Goal: Task Accomplishment & Management: Use online tool/utility

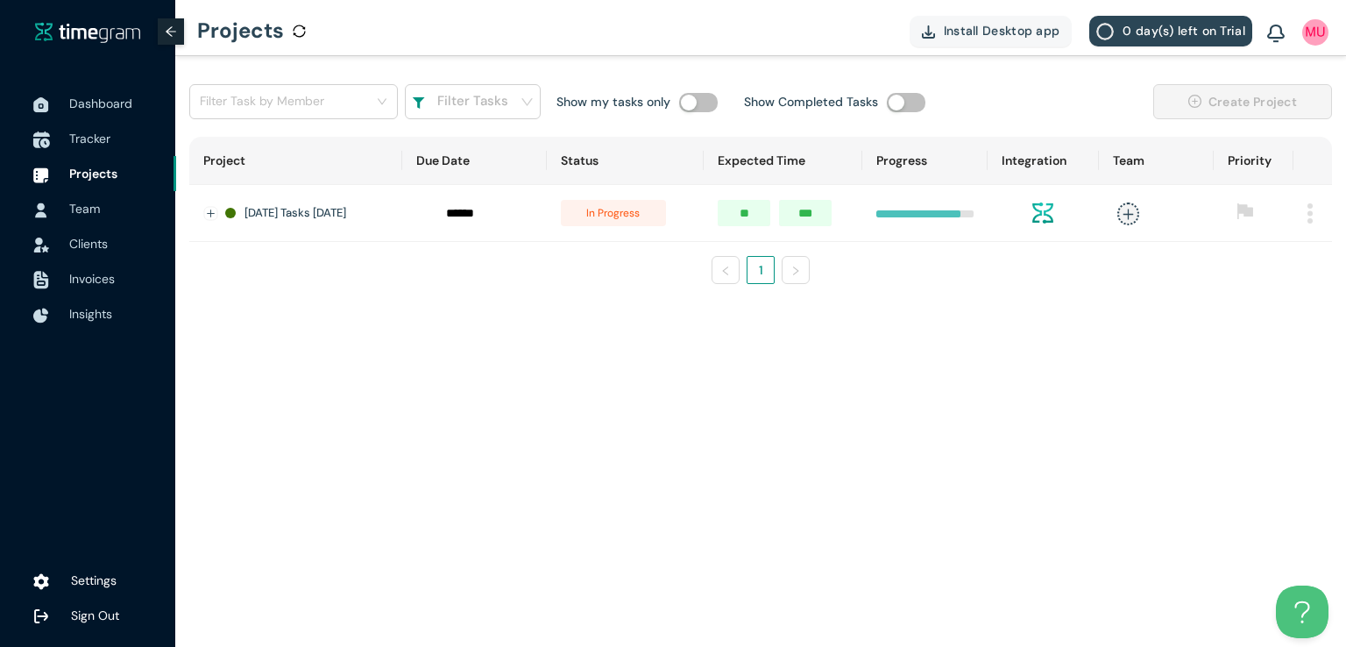
click at [79, 141] on span "Tracker" at bounding box center [89, 139] width 41 height 16
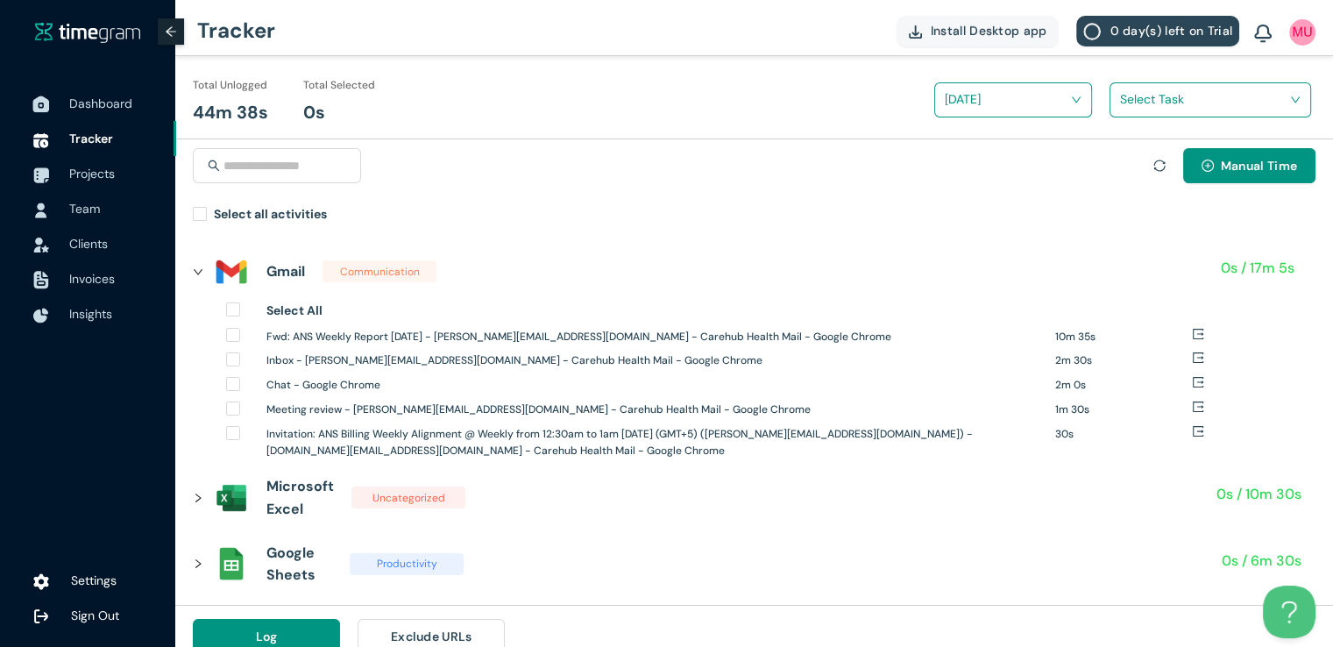
click at [105, 109] on span "Dashboard" at bounding box center [100, 104] width 63 height 16
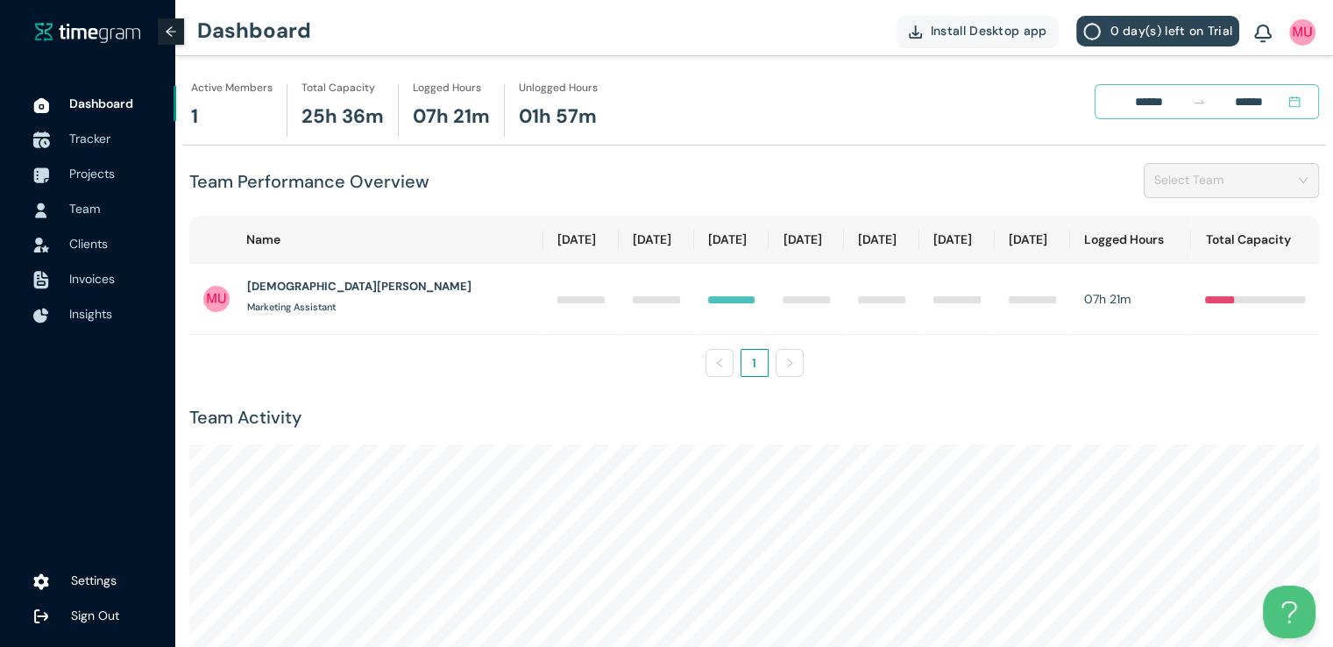
click at [92, 137] on span "Tracker" at bounding box center [89, 139] width 41 height 16
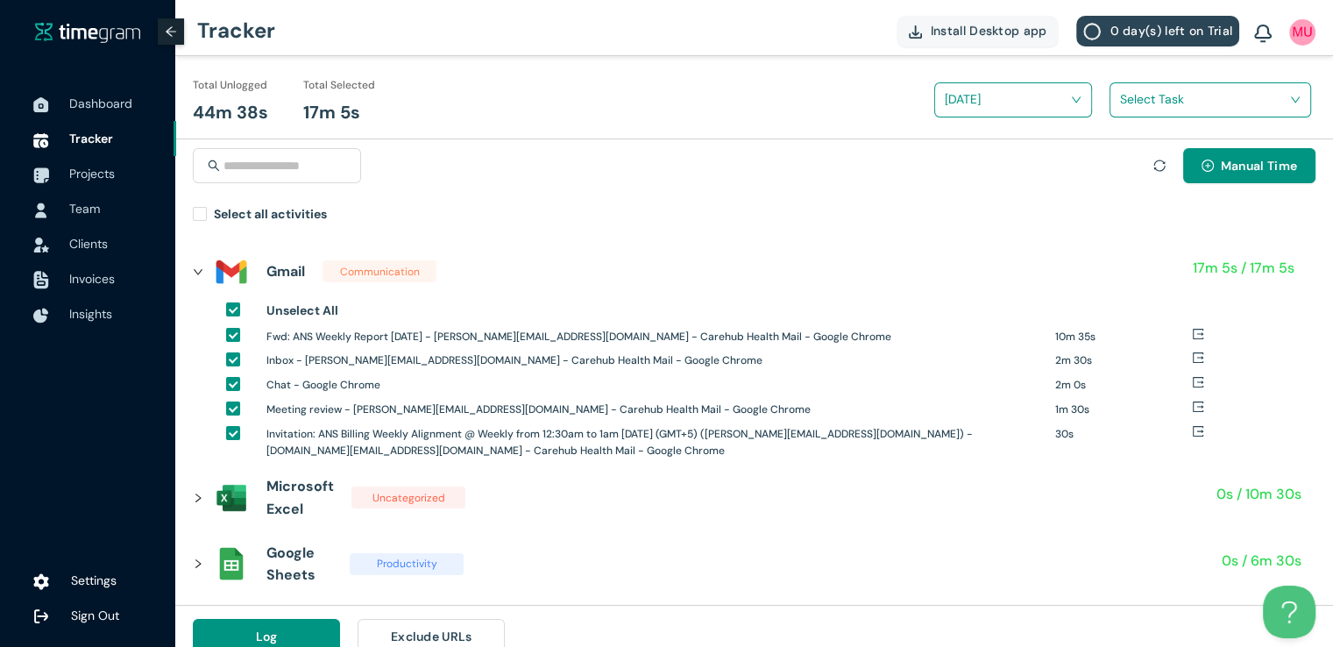
scroll to position [20, 0]
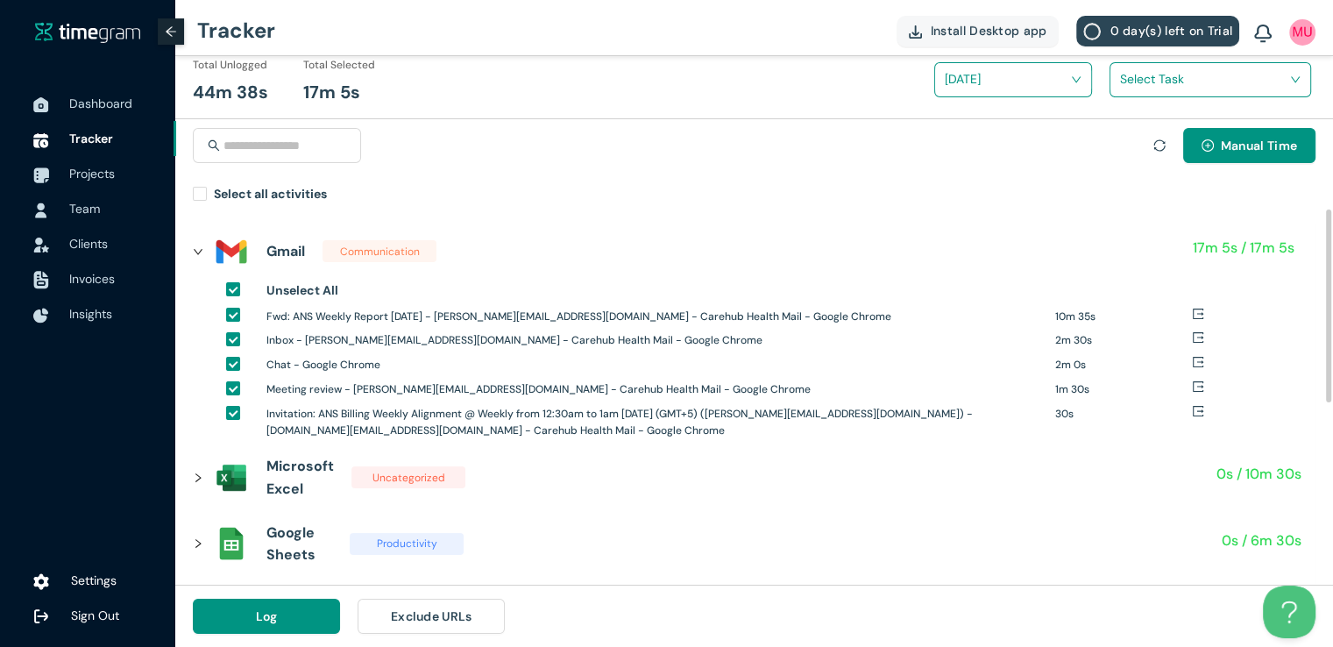
click at [196, 478] on icon "right" at bounding box center [198, 477] width 11 height 11
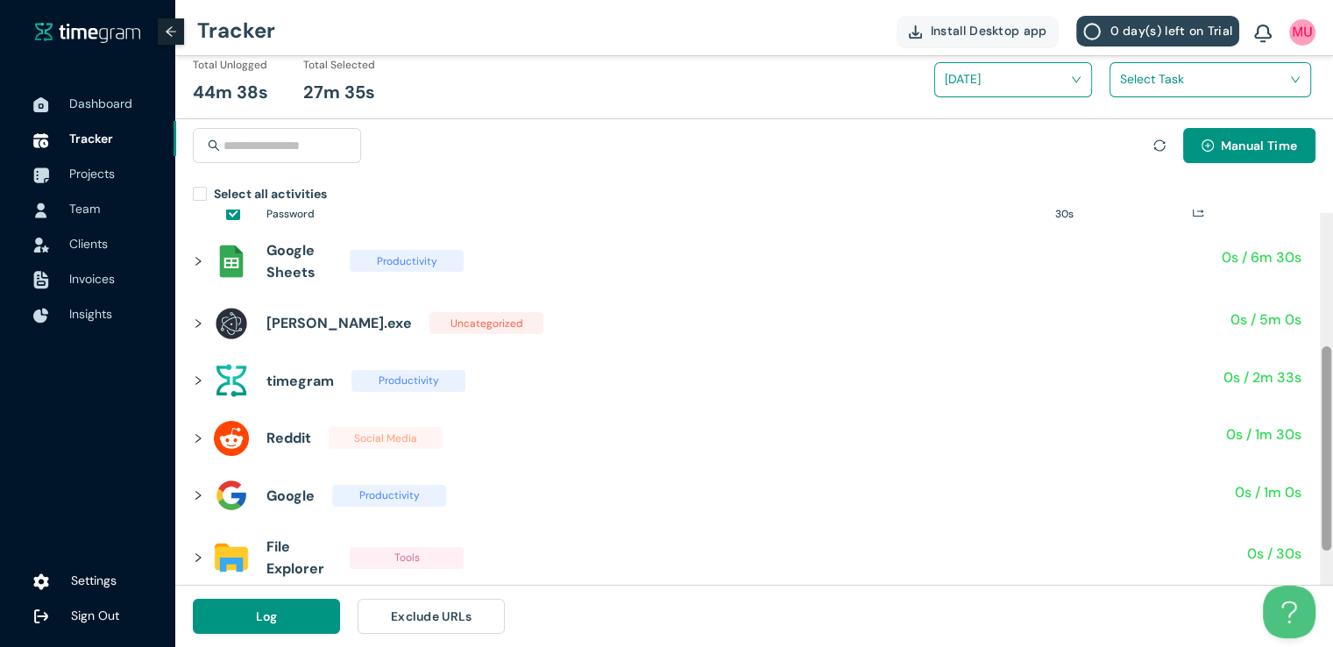
scroll to position [245, 0]
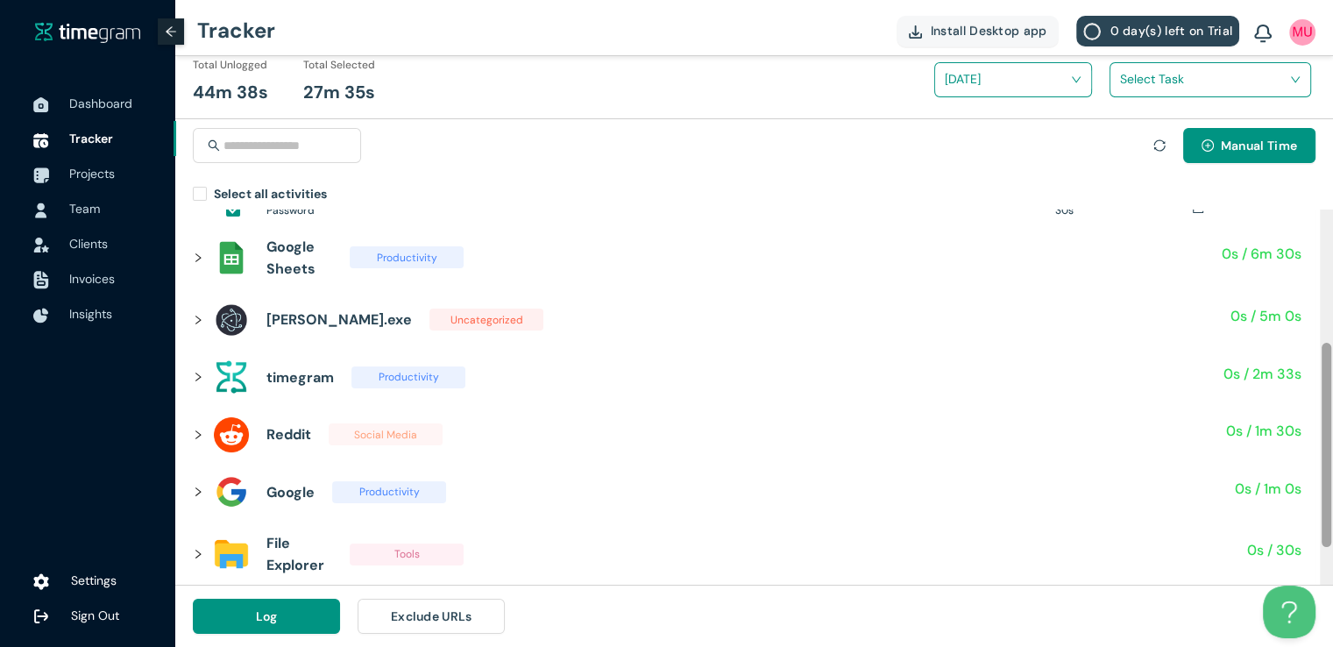
drag, startPoint x: 1325, startPoint y: 308, endPoint x: 1340, endPoint y: 442, distance: 134.9
click at [1333, 442] on html "Dashboard Tracker Projects Team Clients Invoices Insights Settings Sign Out Tra…" at bounding box center [666, 303] width 1333 height 647
click at [196, 261] on icon "right" at bounding box center [197, 257] width 5 height 9
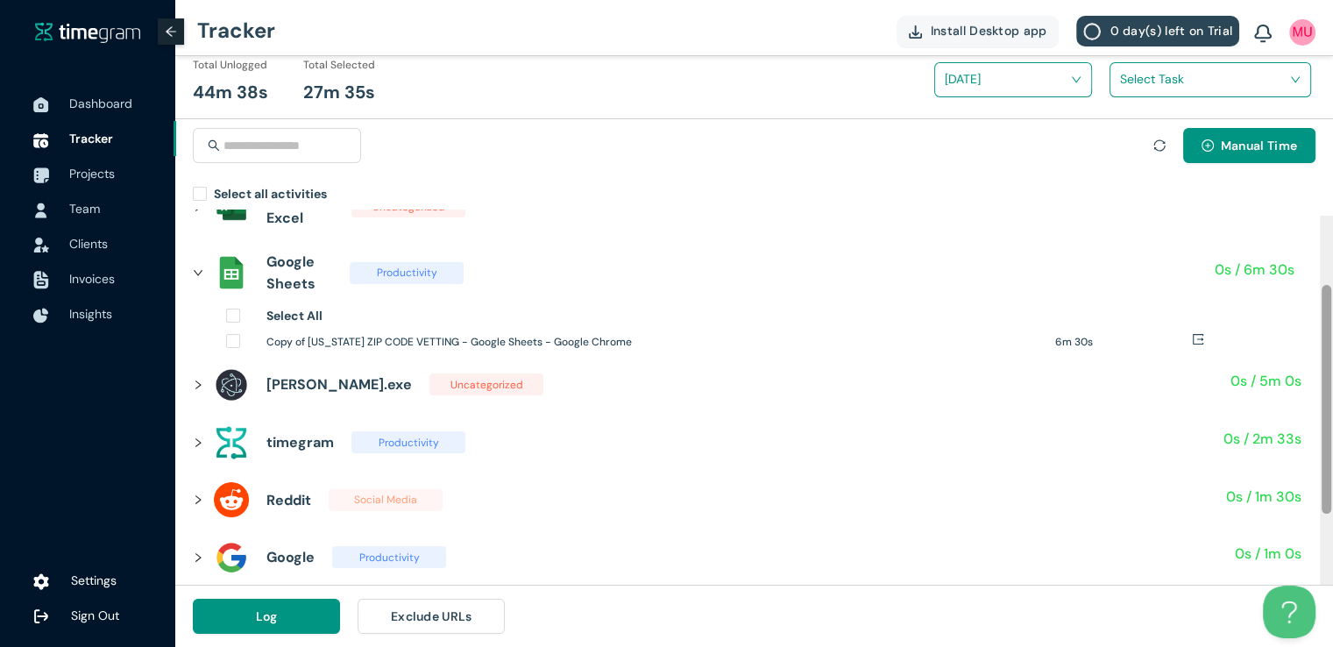
drag, startPoint x: 1325, startPoint y: 435, endPoint x: 1335, endPoint y: 355, distance: 80.3
click at [1333, 355] on html "Dashboard Tracker Projects Team Clients Invoices Insights Settings Sign Out Tra…" at bounding box center [666, 303] width 1333 height 647
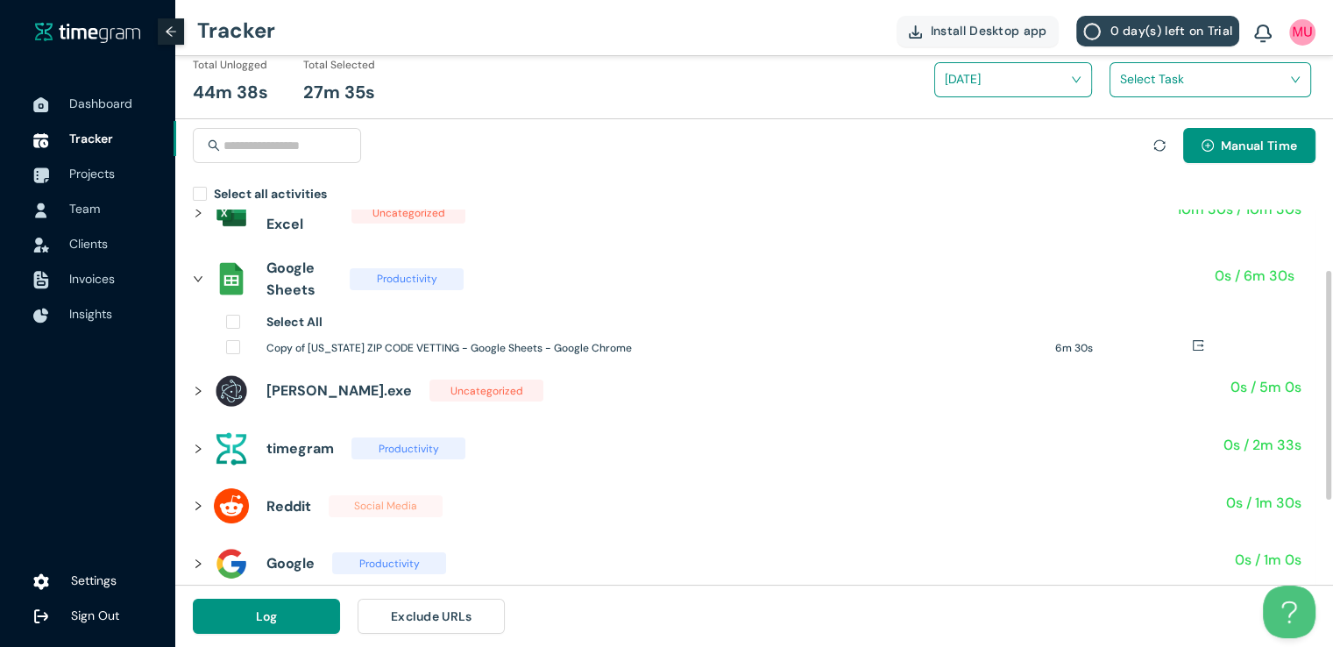
click at [223, 320] on div "Select All Copy of [US_STATE] ZIP CODE VETTING - Google Sheets - Google Chrome …" at bounding box center [744, 337] width 1102 height 50
click at [202, 386] on icon "right" at bounding box center [198, 391] width 11 height 11
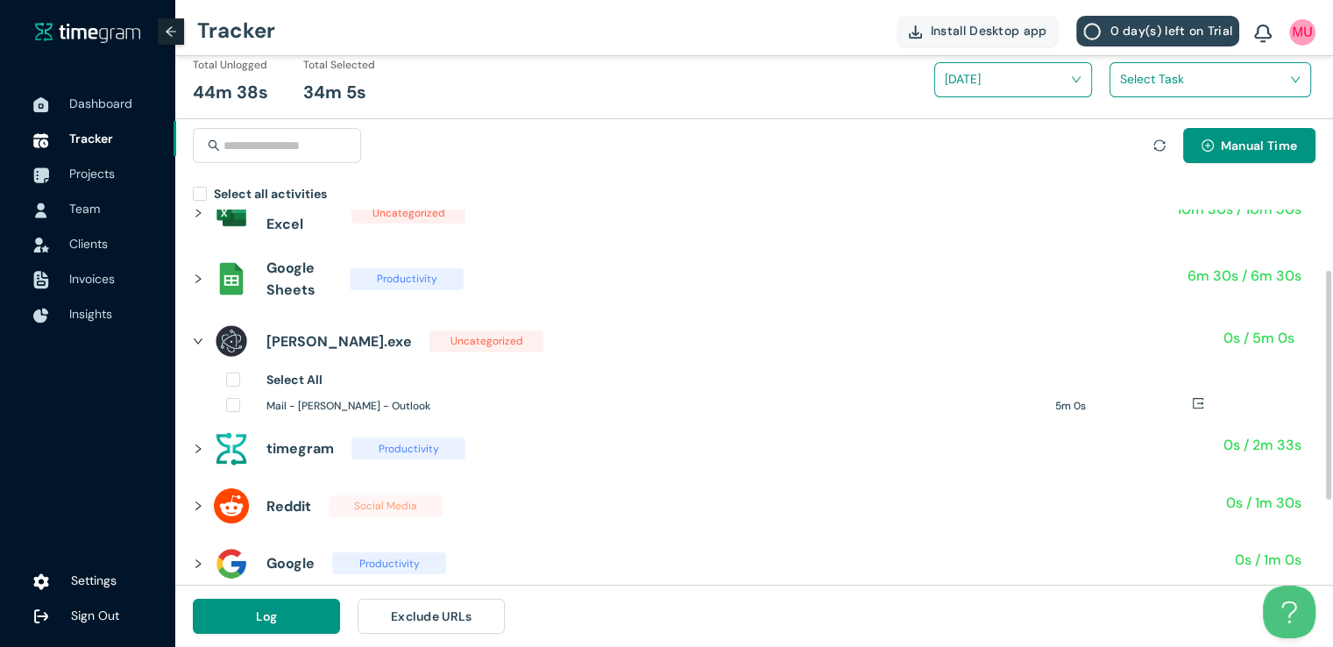
click at [193, 271] on div at bounding box center [203, 278] width 21 height 19
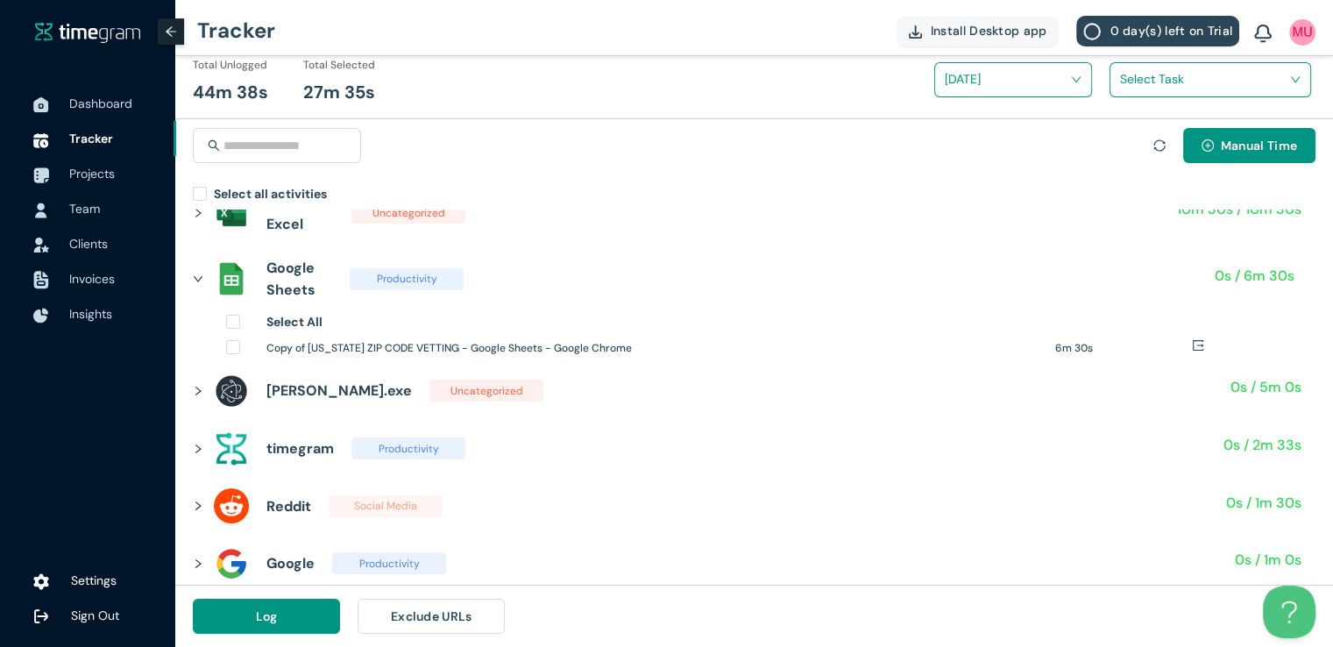
click at [1226, 88] on input "search" at bounding box center [1204, 79] width 168 height 26
click at [1131, 146] on h1 "[US_STATE] Zipcode vetting" at bounding box center [1234, 143] width 206 height 19
click at [259, 625] on button "Log" at bounding box center [266, 616] width 147 height 35
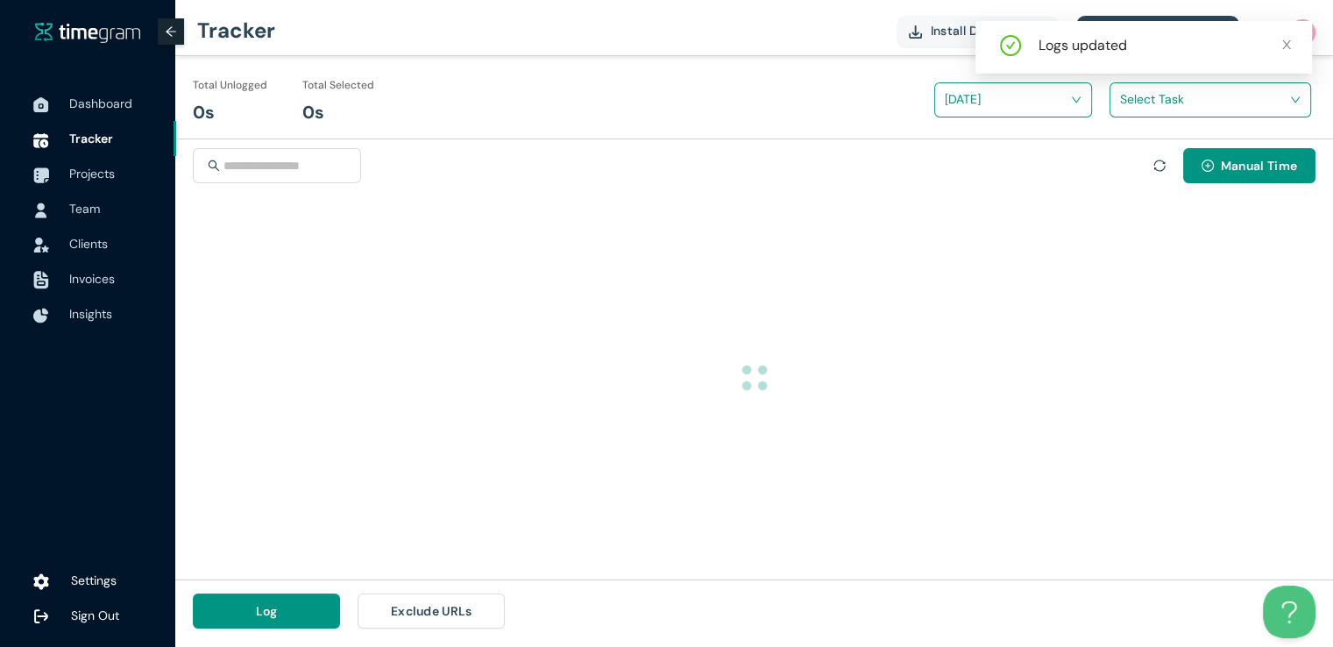
scroll to position [0, 0]
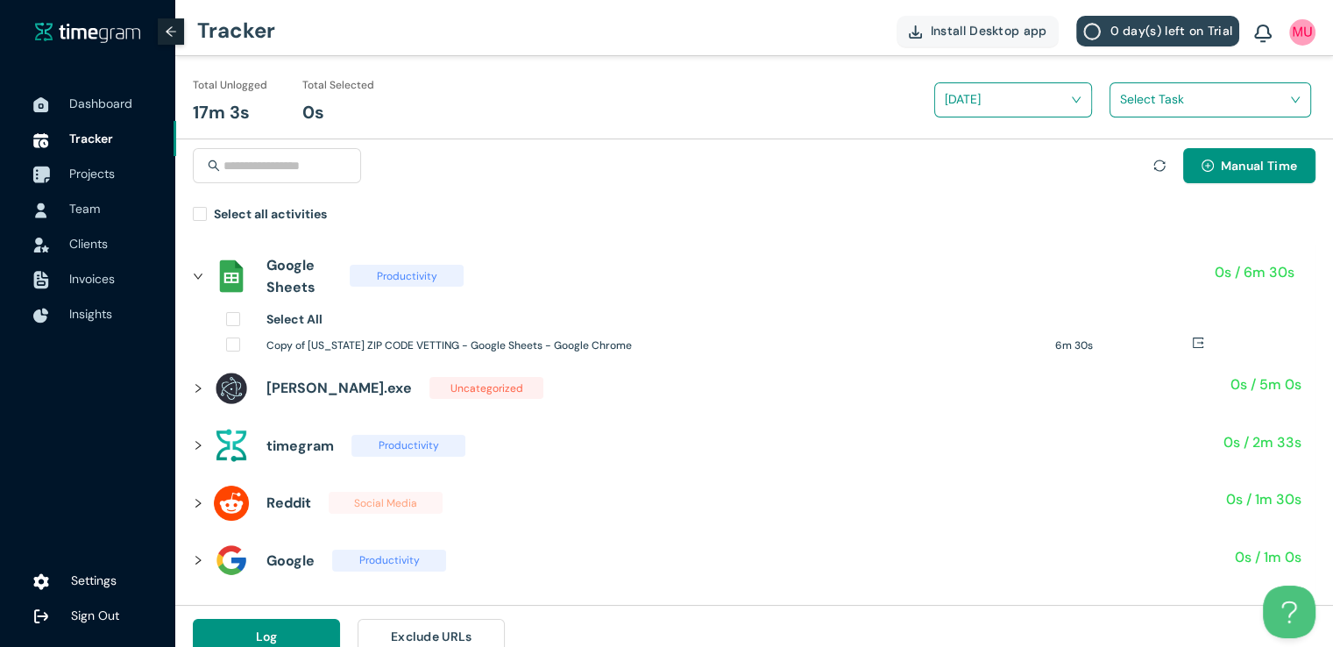
click at [91, 172] on span "Projects" at bounding box center [92, 174] width 46 height 16
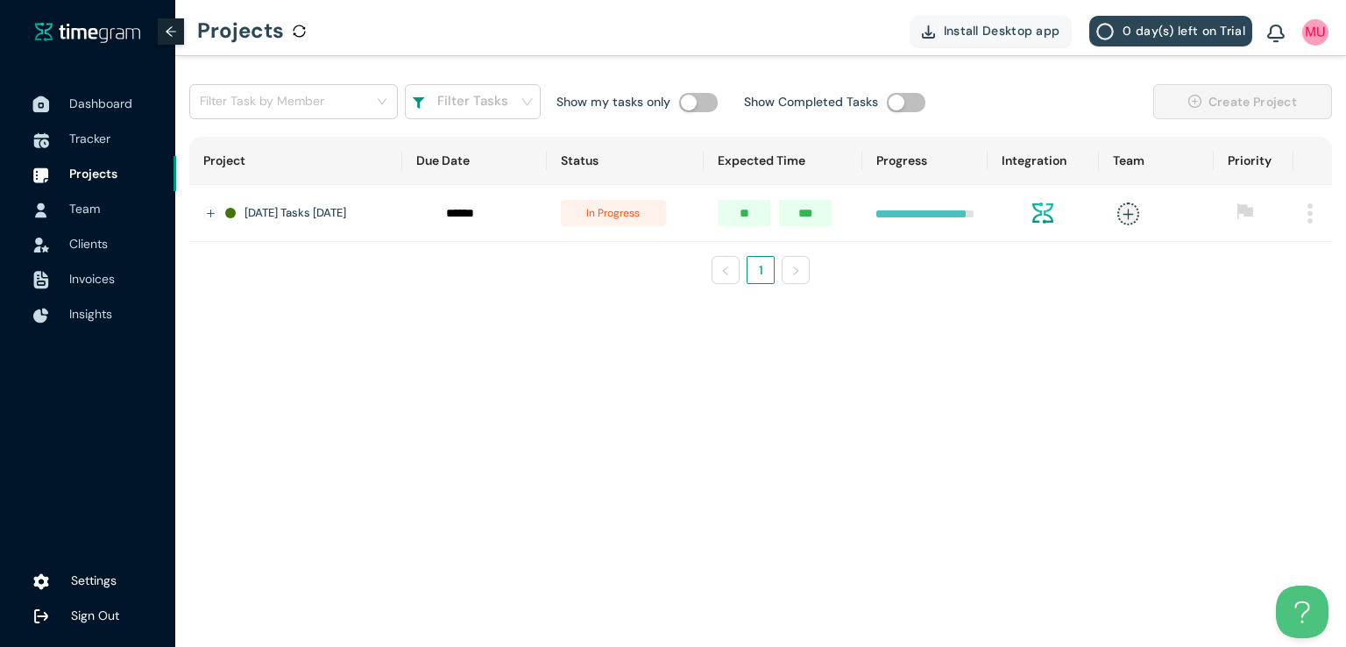
click at [105, 105] on span "Dashboard" at bounding box center [100, 104] width 63 height 16
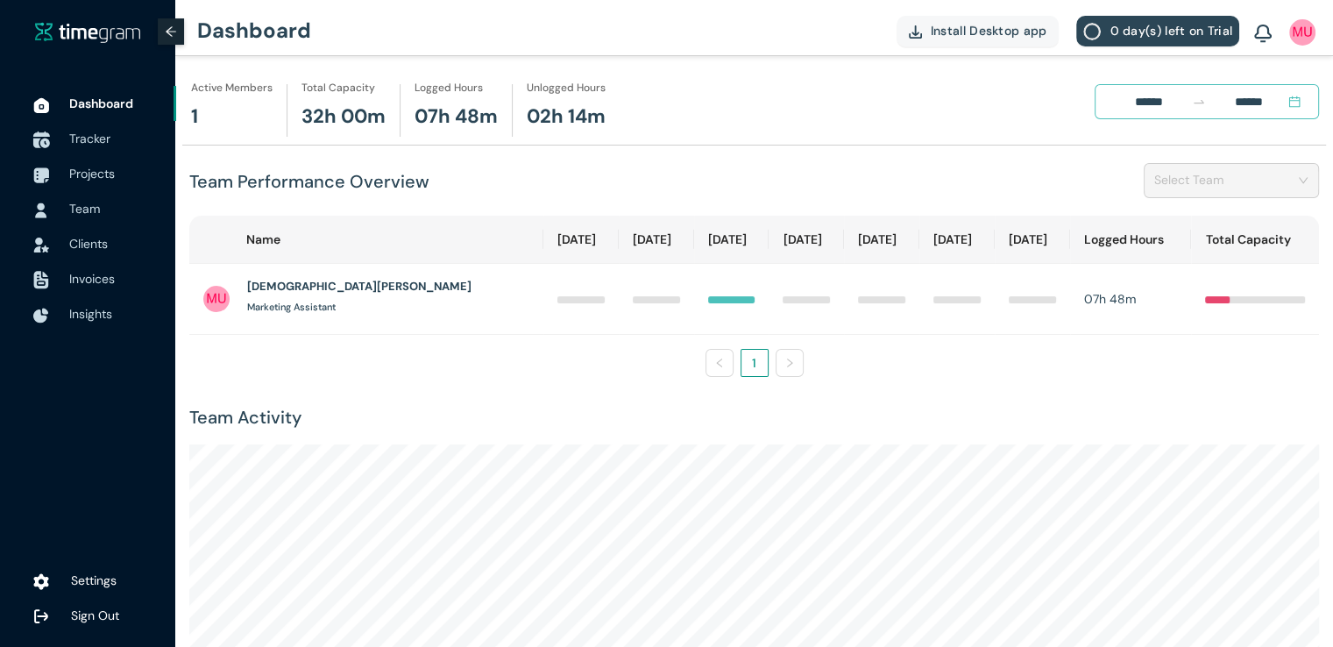
click at [87, 138] on span "Tracker" at bounding box center [89, 139] width 41 height 16
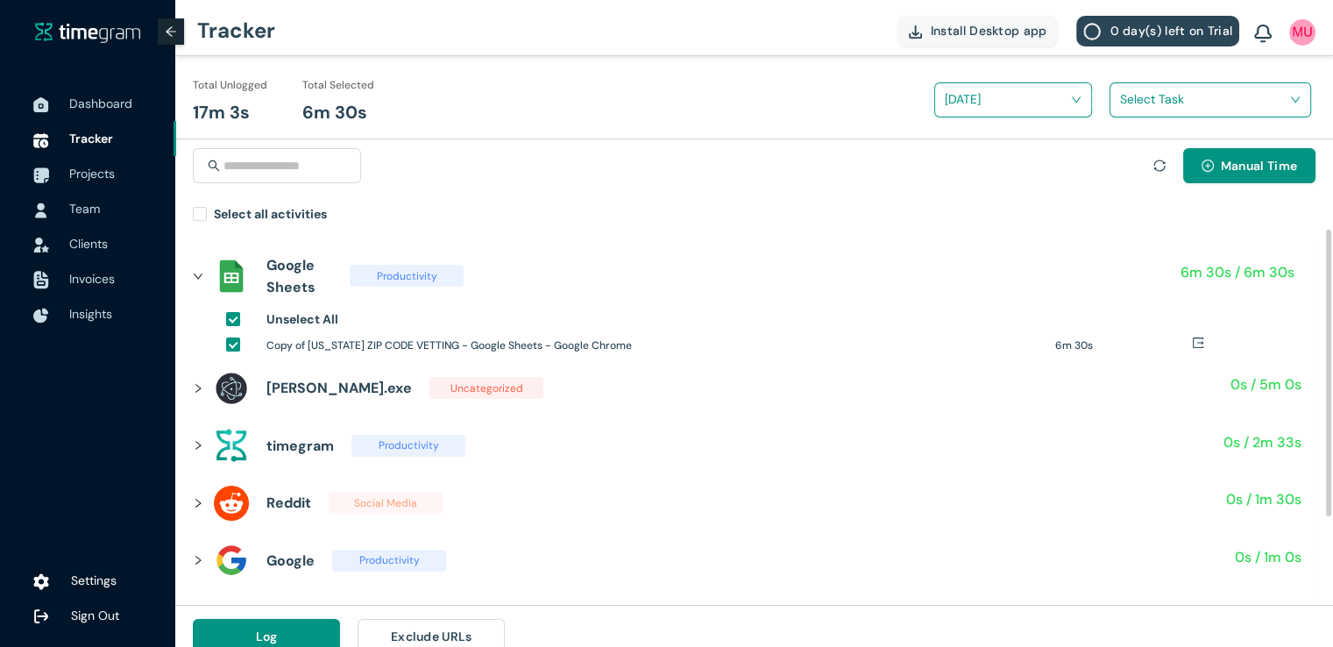
click at [197, 389] on icon "right" at bounding box center [198, 388] width 11 height 11
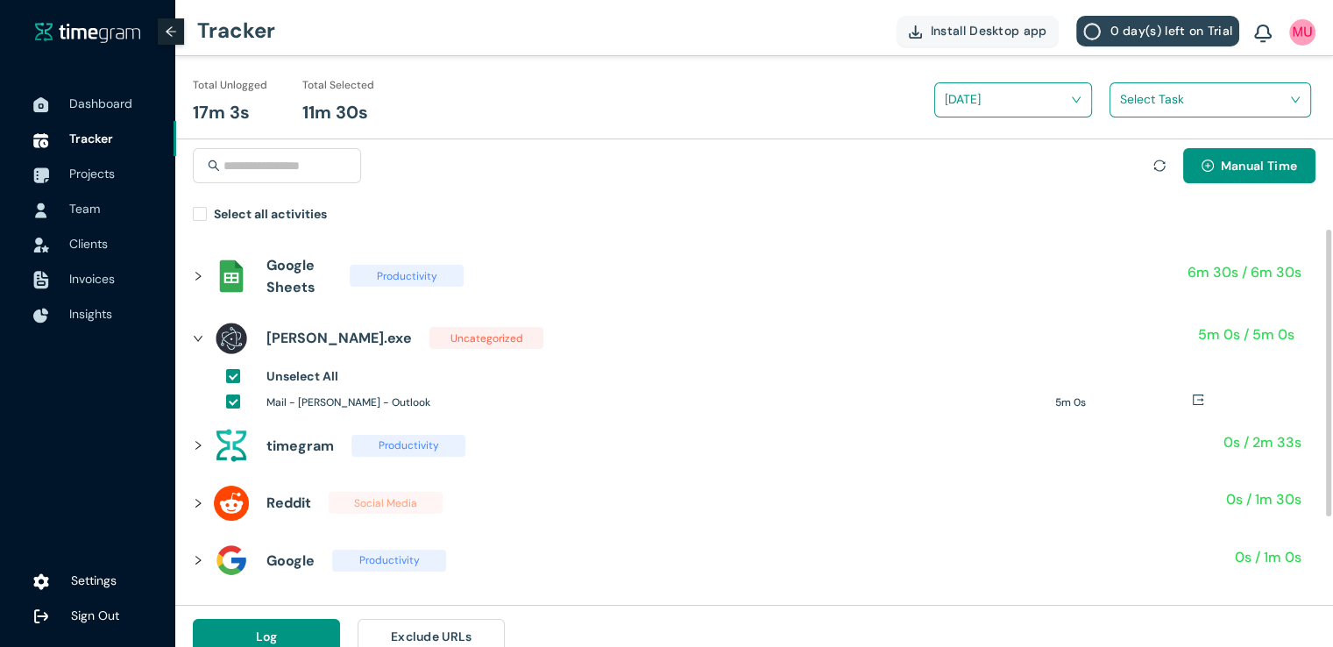
click at [200, 453] on div at bounding box center [203, 445] width 21 height 19
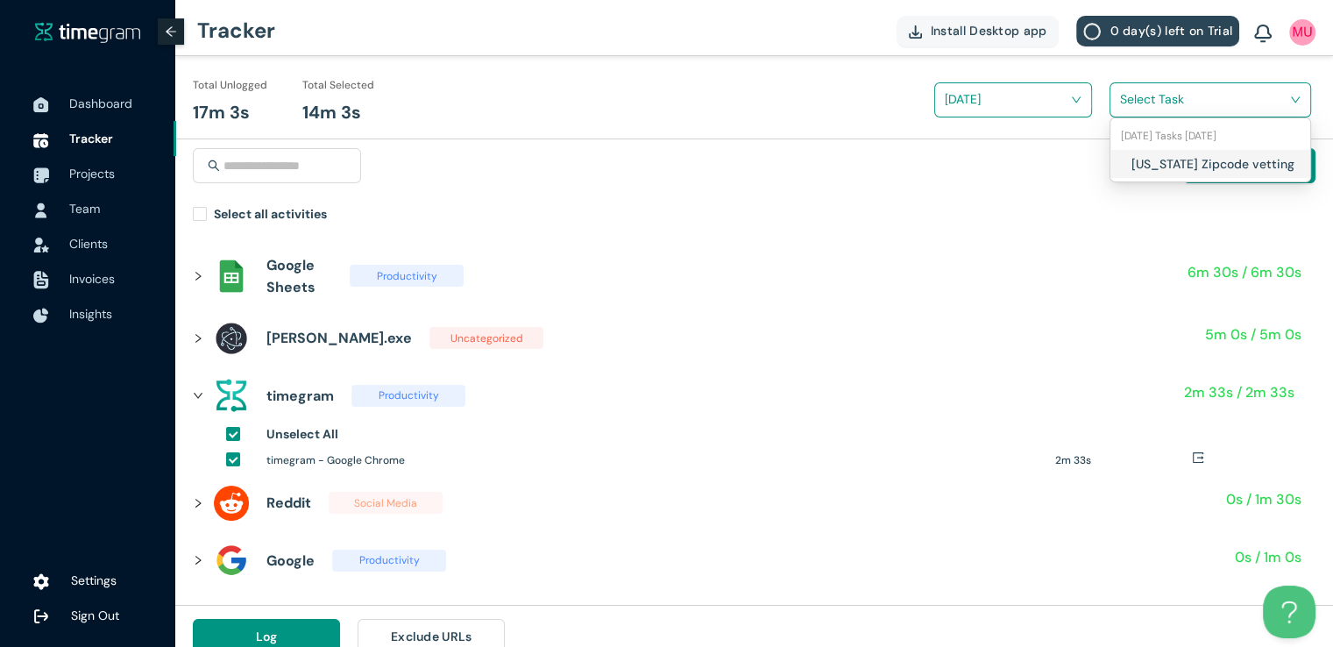
click at [1116, 108] on div "Select Task" at bounding box center [1210, 100] width 200 height 28
click at [1116, 159] on div "[US_STATE] Zipcode vetting" at bounding box center [1210, 164] width 200 height 28
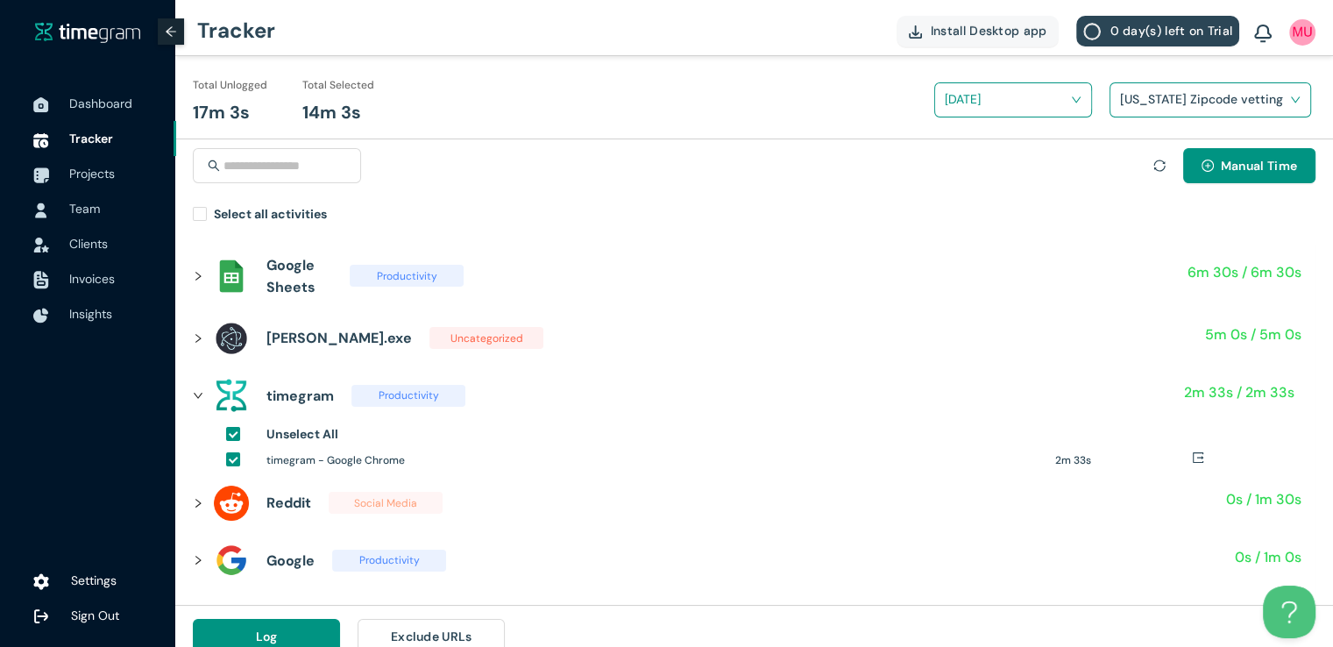
scroll to position [20, 0]
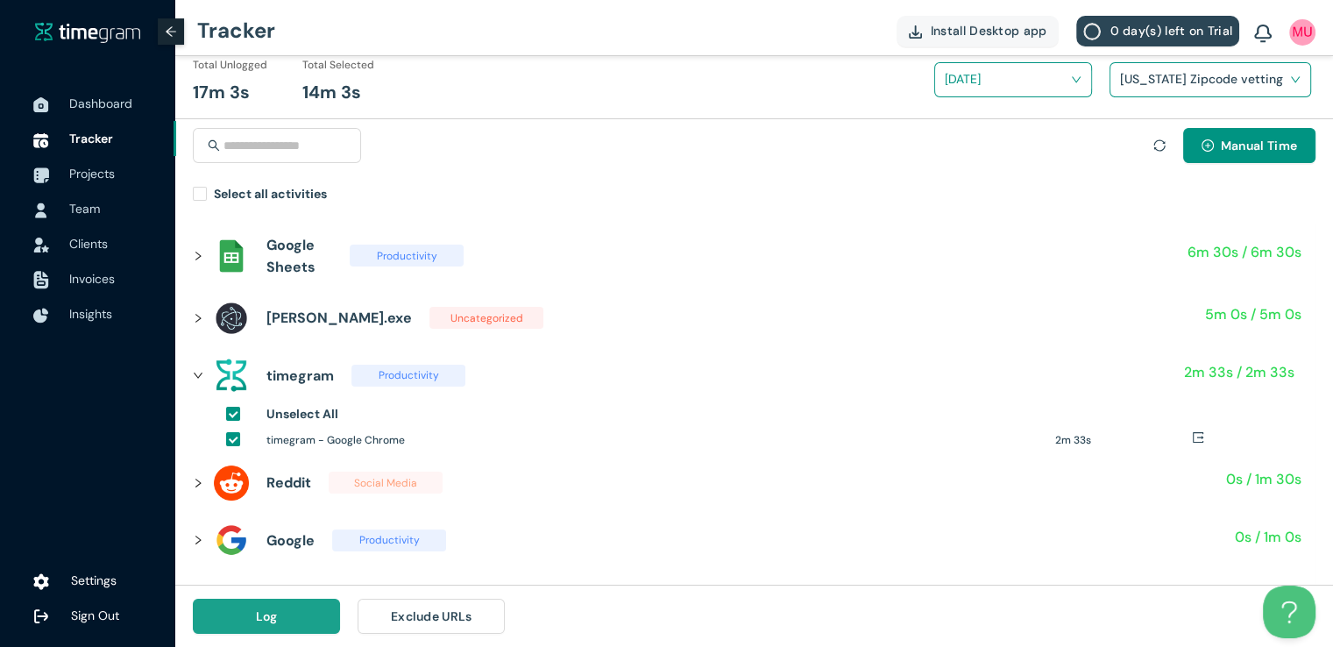
click at [301, 614] on button "Log" at bounding box center [266, 616] width 147 height 35
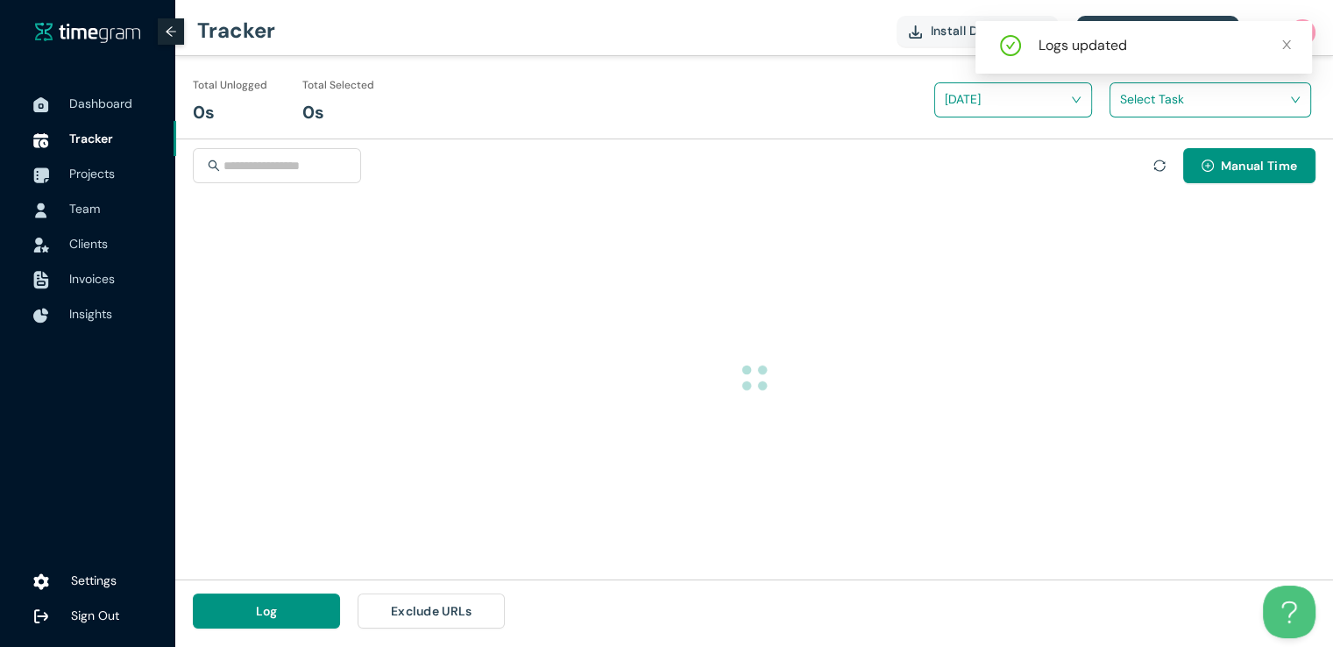
scroll to position [0, 0]
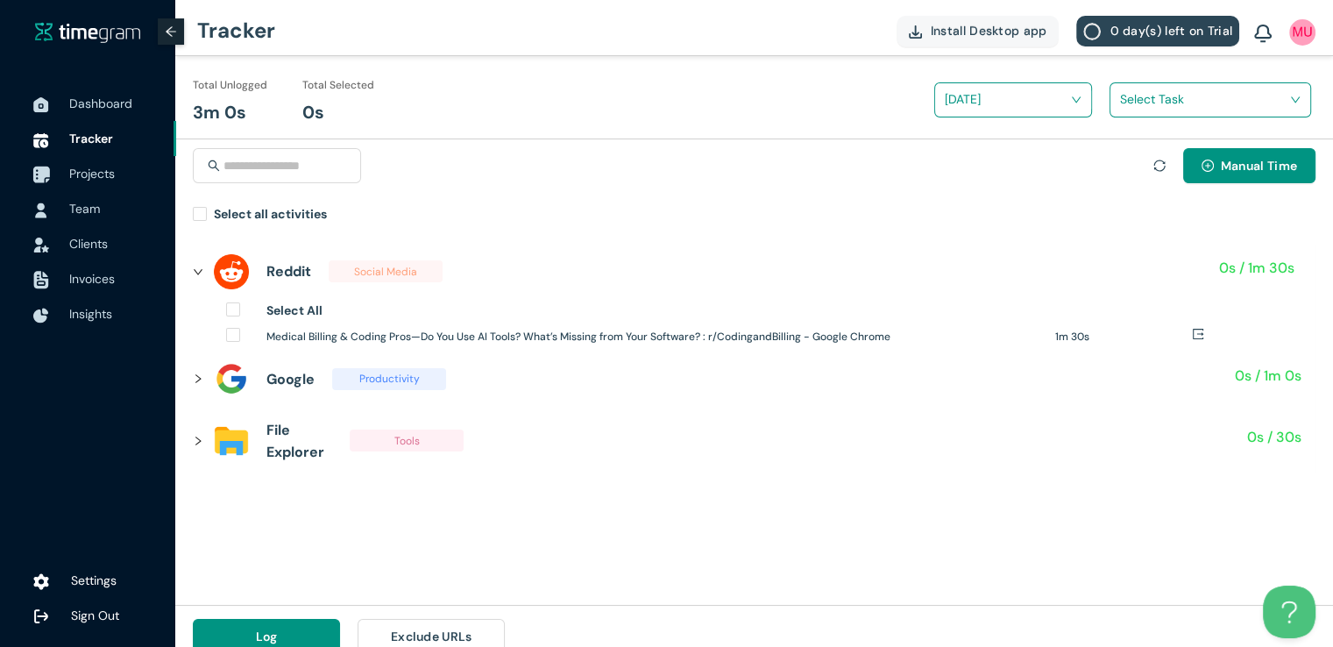
click at [102, 182] on span "Projects" at bounding box center [115, 173] width 93 height 35
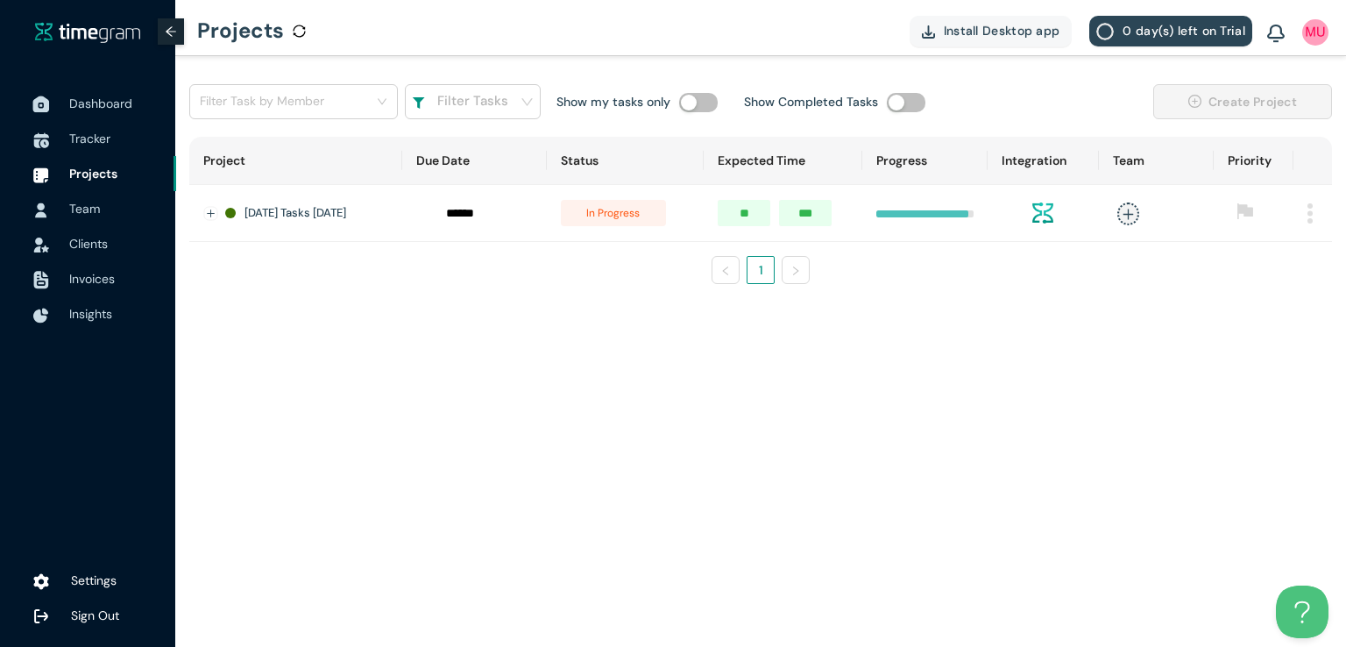
click at [123, 117] on span "Dashboard" at bounding box center [115, 103] width 93 height 35
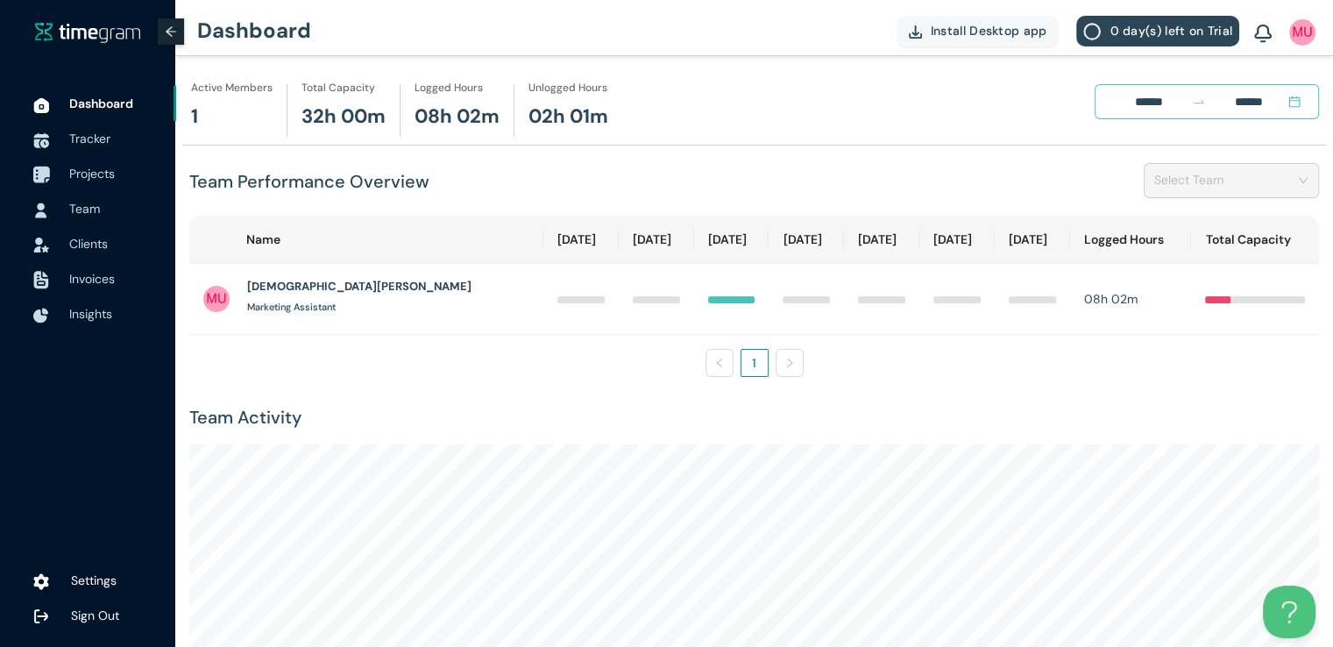
click at [95, 172] on span "Projects" at bounding box center [92, 174] width 46 height 16
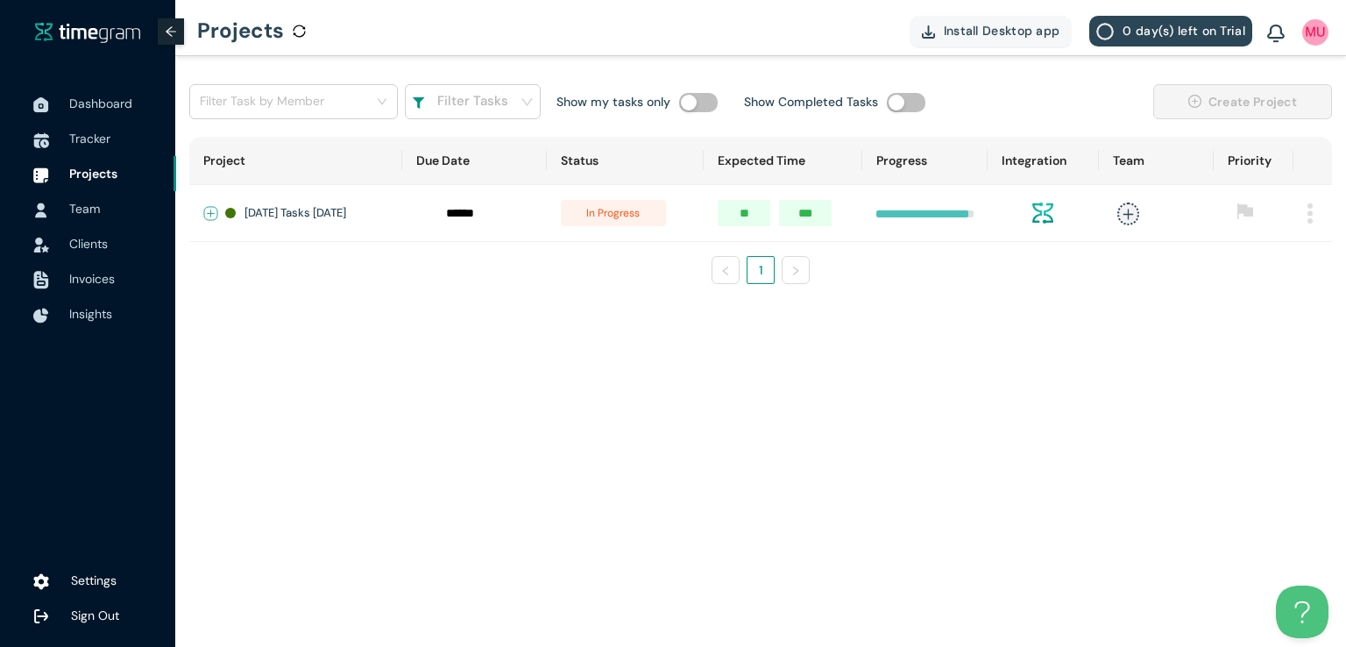
click at [209, 211] on button "Expand row" at bounding box center [211, 214] width 14 height 14
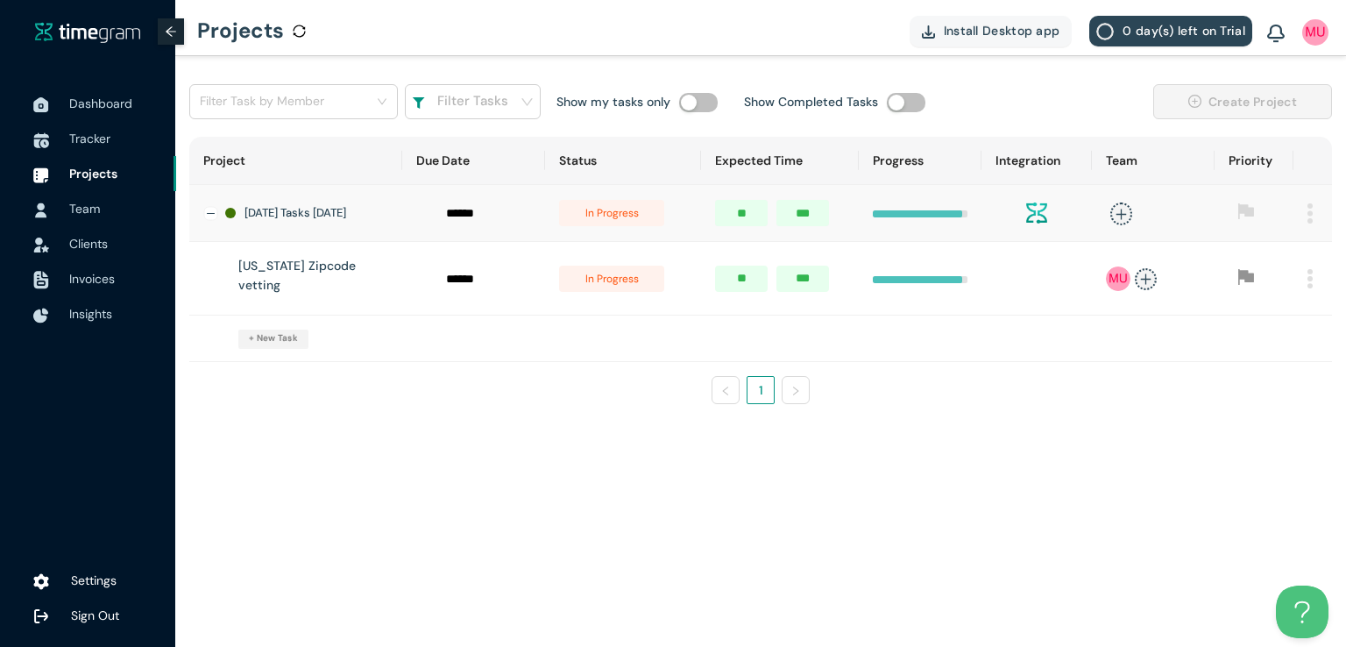
click at [627, 276] on span "in progress" at bounding box center [611, 279] width 105 height 26
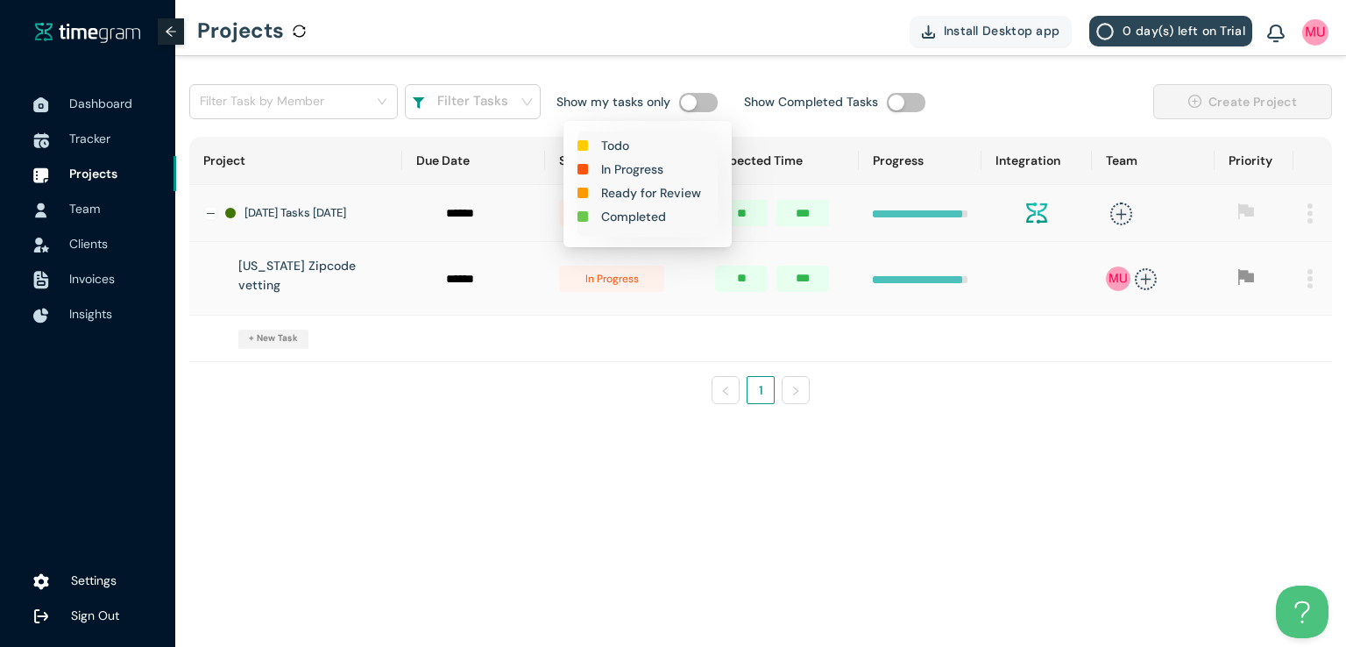
click at [640, 219] on h1 "Completed" at bounding box center [633, 216] width 65 height 19
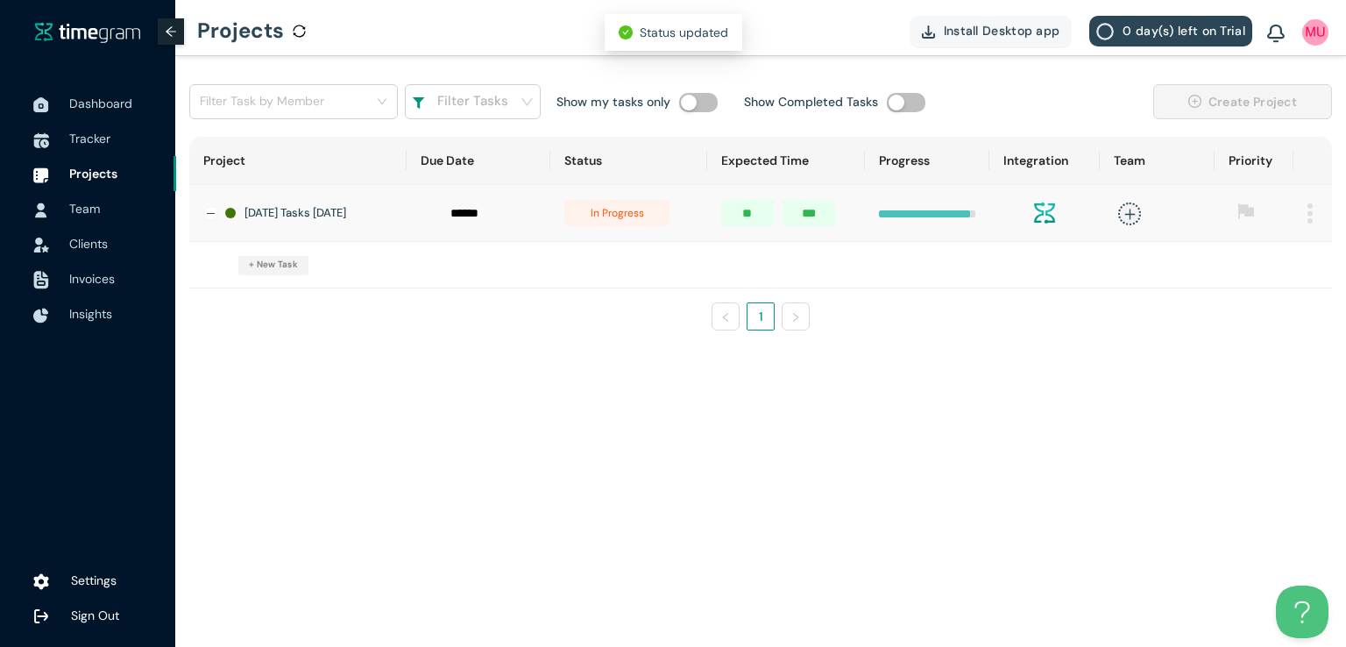
click at [633, 210] on span "in progress" at bounding box center [616, 213] width 105 height 26
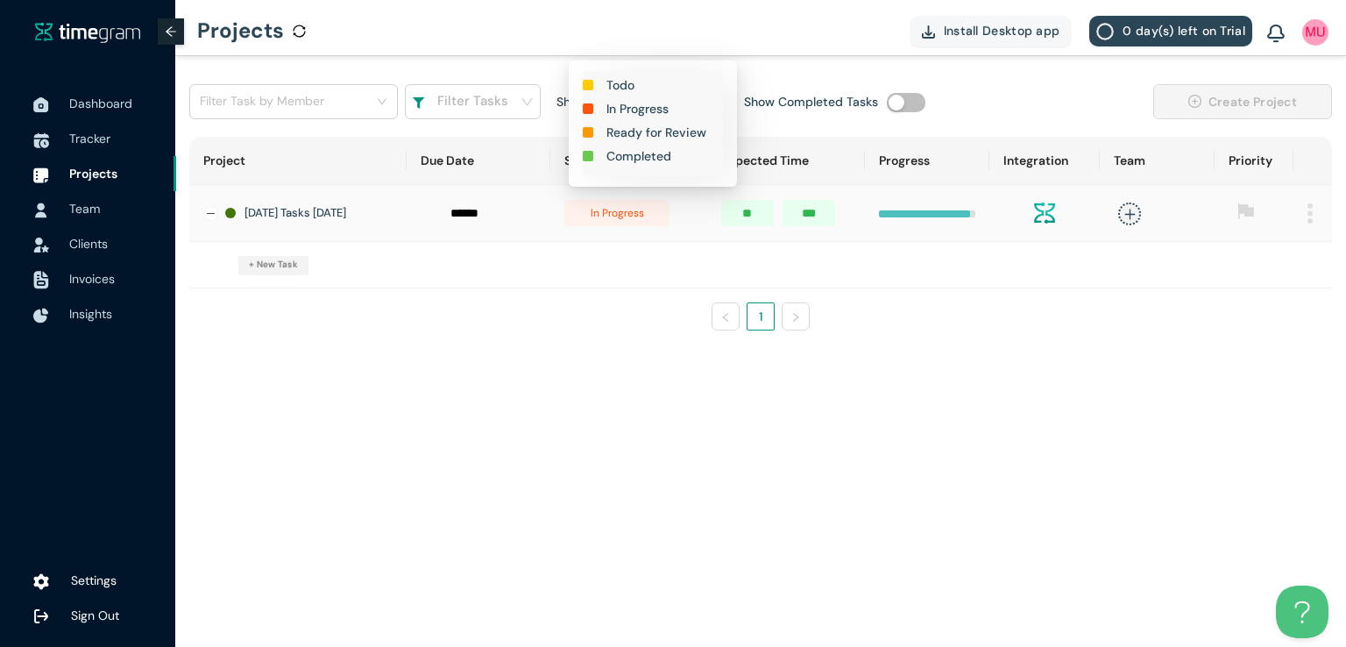
click at [633, 151] on h1 "Completed" at bounding box center [638, 155] width 65 height 19
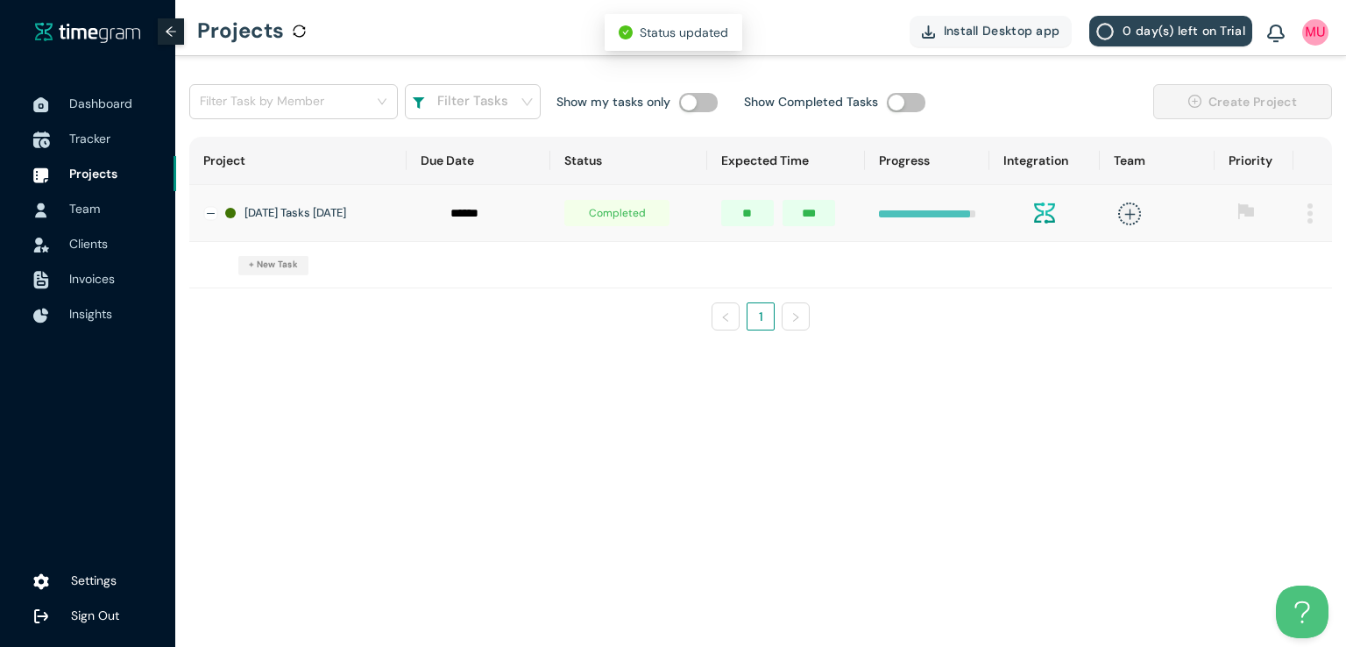
click at [90, 139] on span "Tracker" at bounding box center [89, 139] width 41 height 16
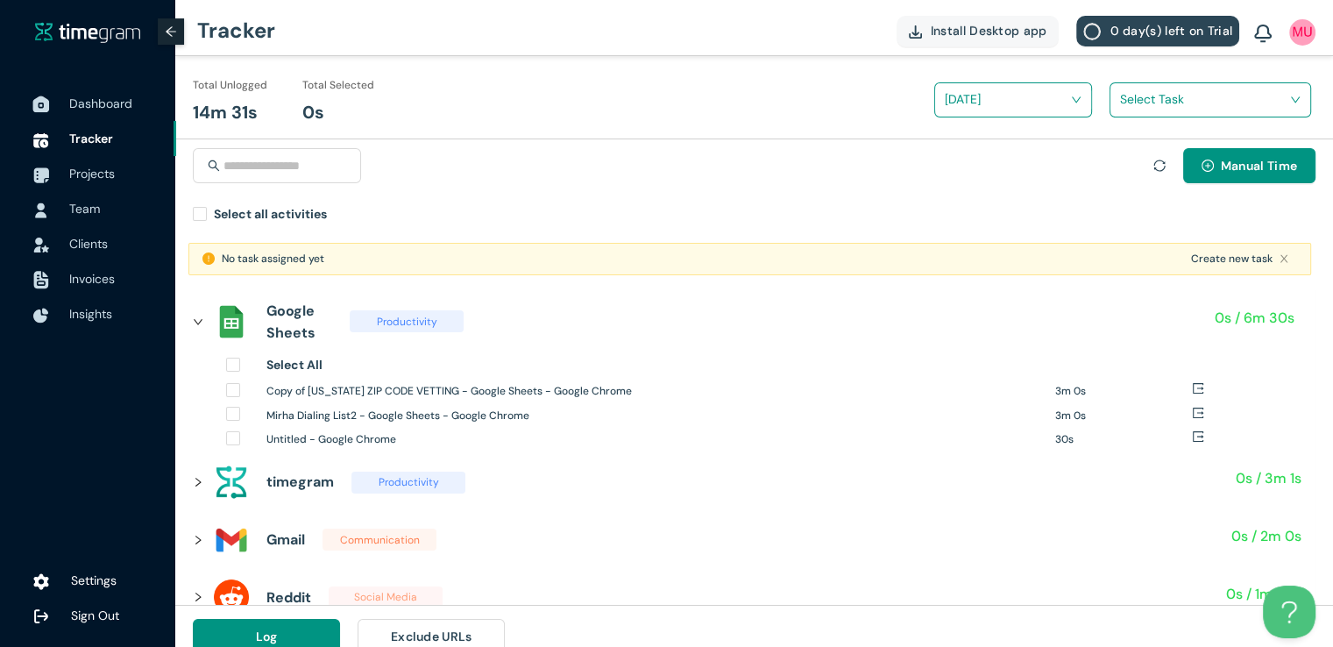
click at [123, 106] on span "Dashboard" at bounding box center [100, 104] width 63 height 16
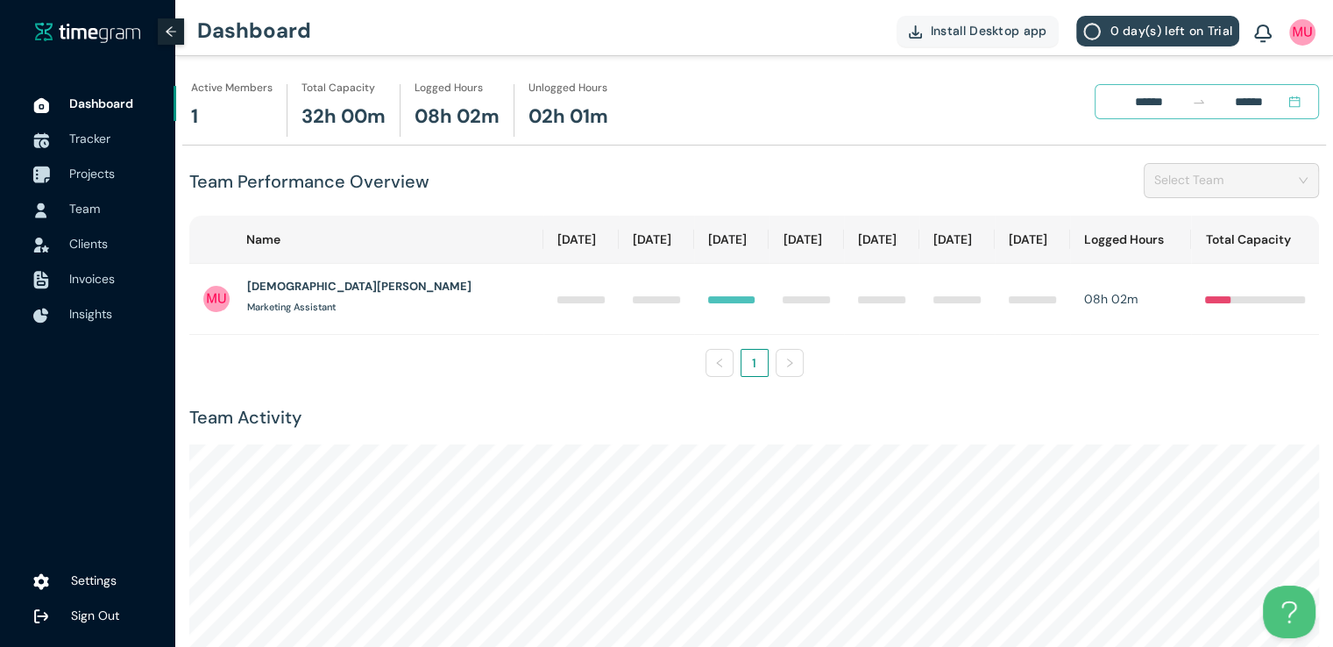
click at [97, 166] on span "Projects" at bounding box center [92, 174] width 46 height 16
